Goal: Task Accomplishment & Management: Manage account settings

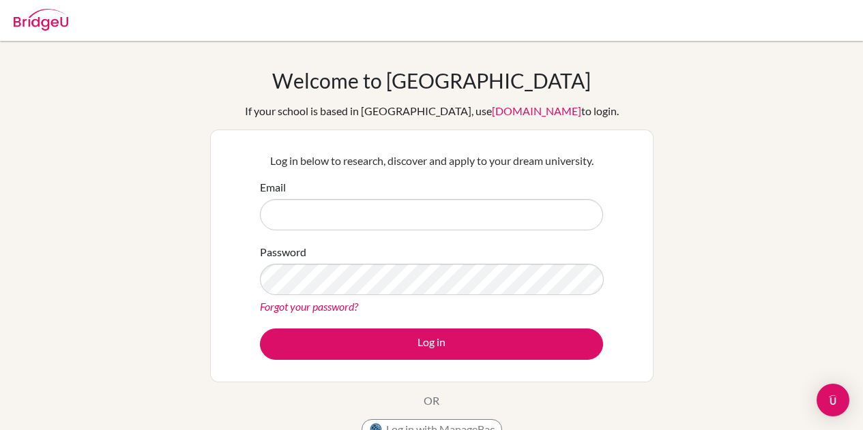
scroll to position [181, 0]
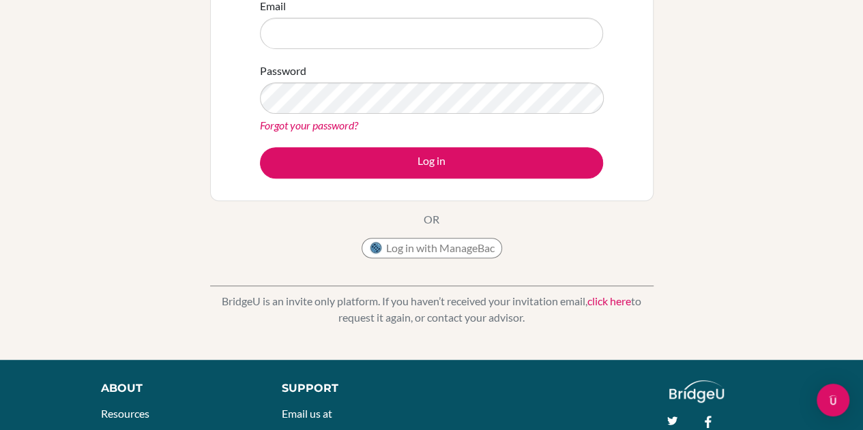
click at [317, 128] on link "Forgot your password?" at bounding box center [309, 125] width 98 height 13
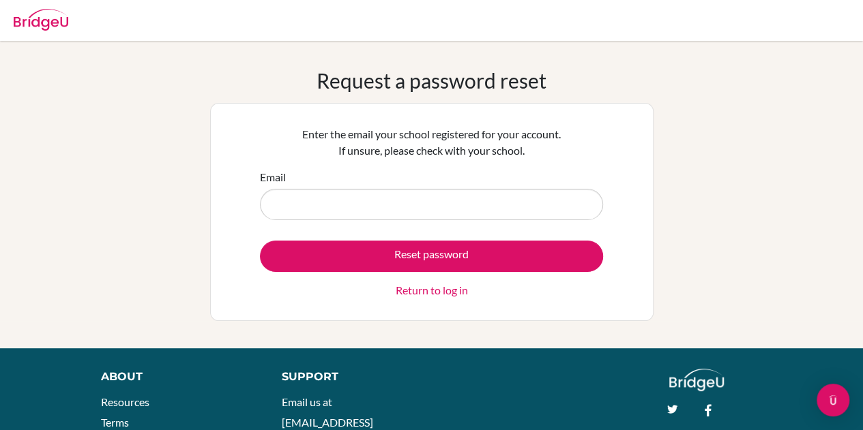
type input "[EMAIL_ADDRESS][DOMAIN_NAME]"
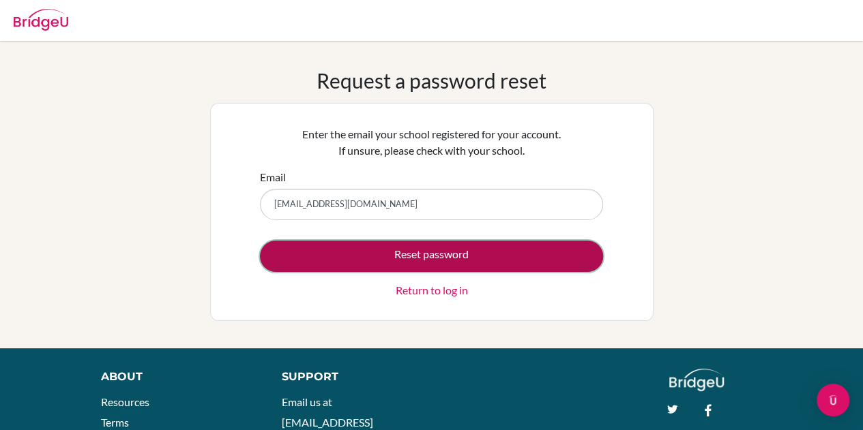
click at [363, 267] on button "Reset password" at bounding box center [431, 256] width 343 height 31
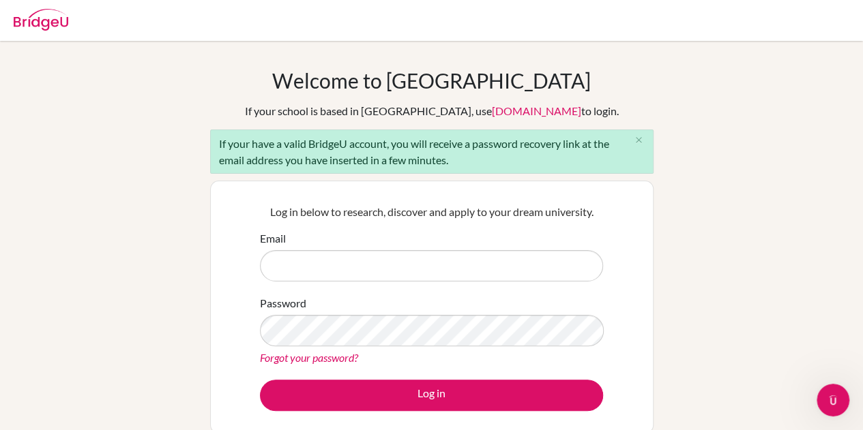
click at [359, 169] on div "If your have a valid BridgeU account, you will receive a password recovery link…" at bounding box center [431, 152] width 443 height 44
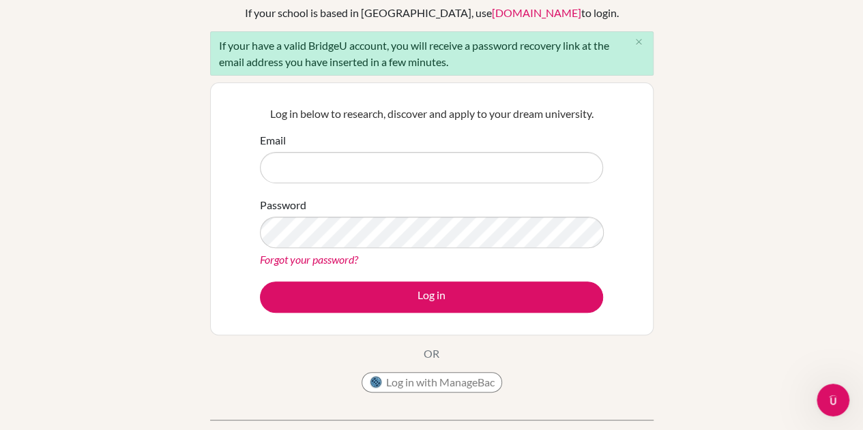
scroll to position [181, 0]
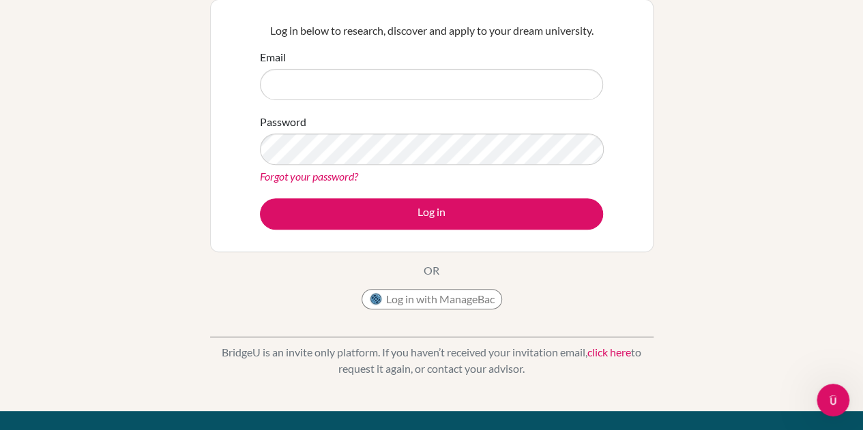
click at [618, 353] on link "click here" at bounding box center [609, 352] width 44 height 13
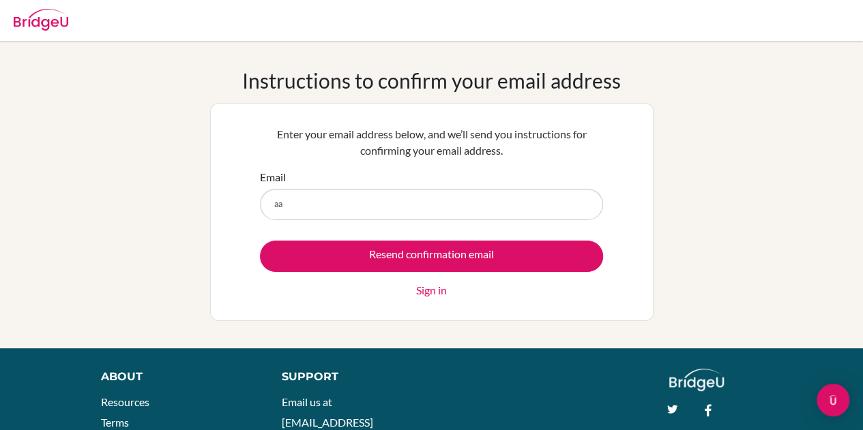
type input "[EMAIL_ADDRESS][DOMAIN_NAME]"
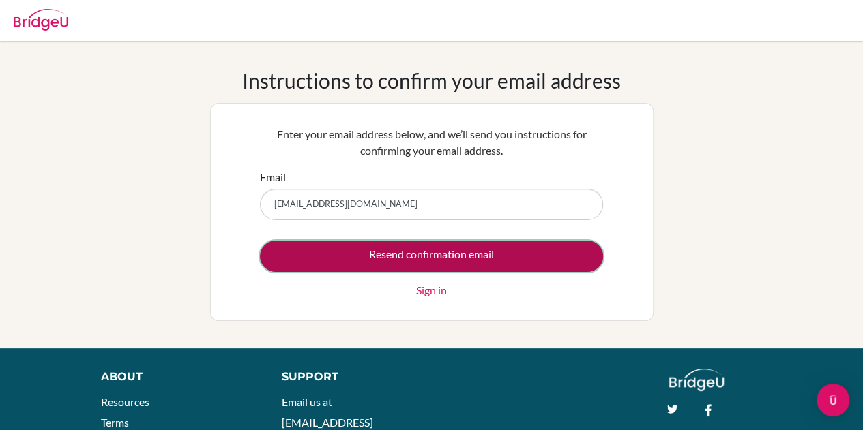
click at [435, 267] on input "Resend confirmation email" at bounding box center [431, 256] width 343 height 31
